Goal: Check status: Check status

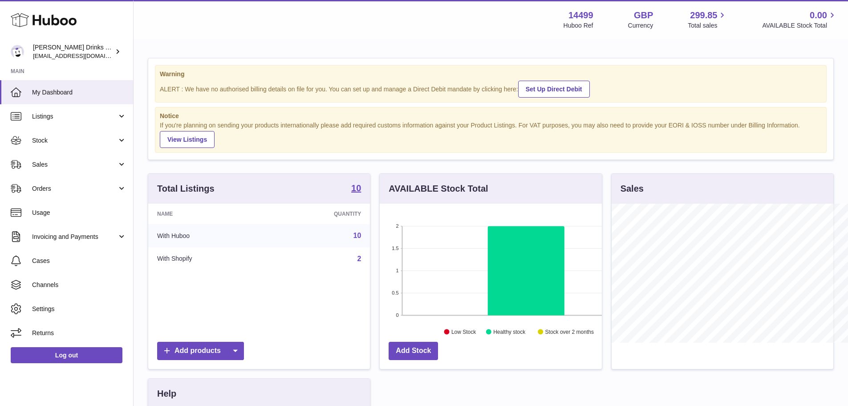
scroll to position [139, 222]
drag, startPoint x: 1040, startPoint y: 0, endPoint x: 632, endPoint y: 347, distance: 535.5
click at [634, 350] on div at bounding box center [723, 286] width 222 height 165
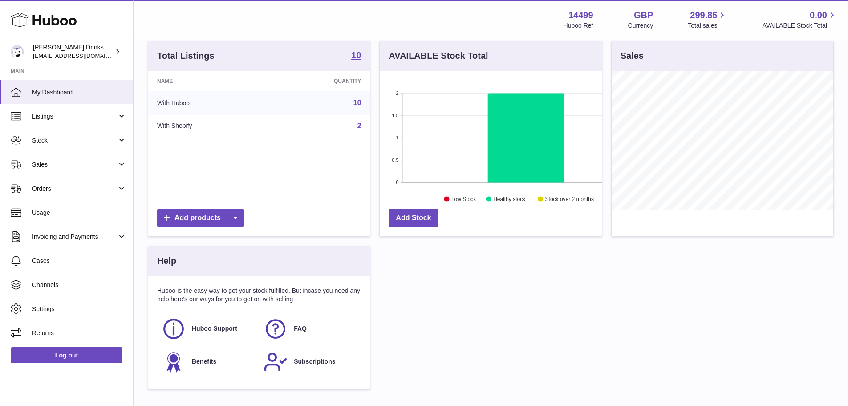
scroll to position [134, 0]
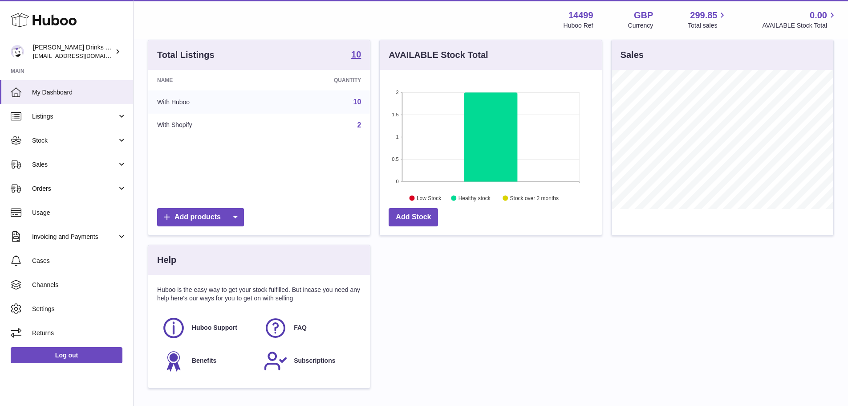
click at [49, 183] on link "Orders" at bounding box center [66, 188] width 133 height 24
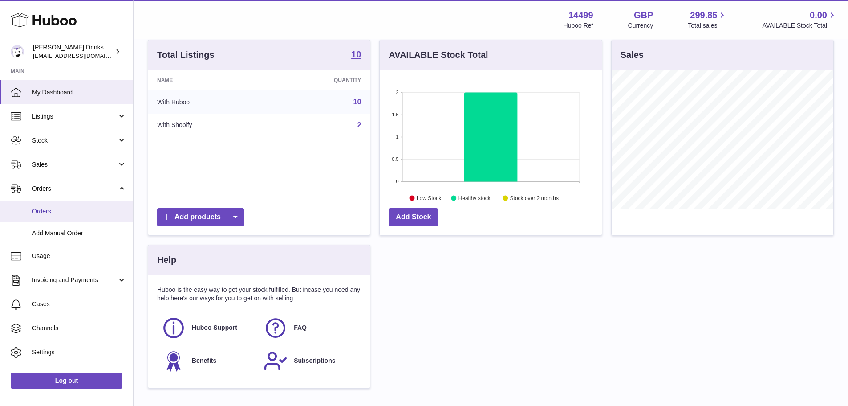
click at [55, 210] on span "Orders" at bounding box center [79, 211] width 94 height 8
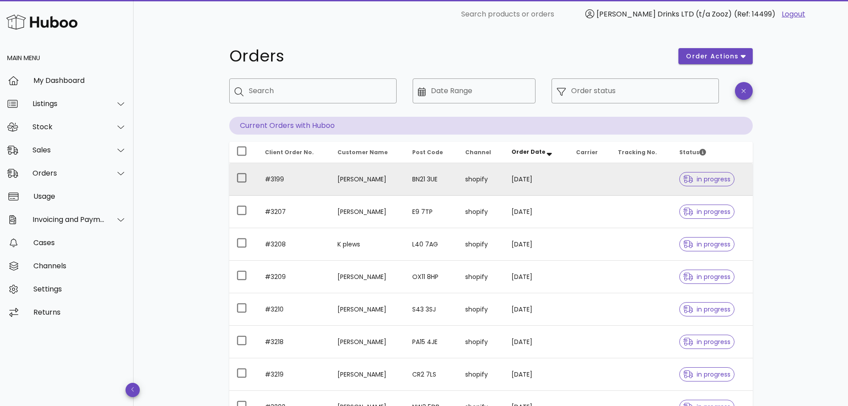
click at [562, 182] on td "[DATE]" at bounding box center [537, 179] width 65 height 33
